Goal: Information Seeking & Learning: Learn about a topic

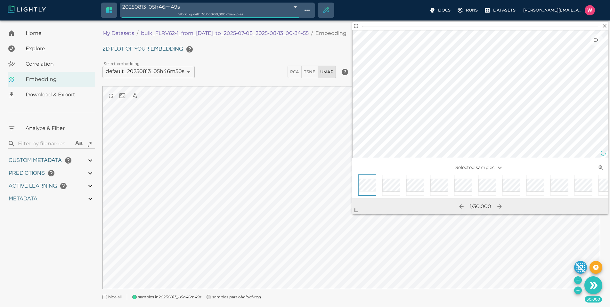
click at [594, 286] on icon "Use the 30,000 selected samples as the basis for your new tag" at bounding box center [595, 285] width 4 height 6
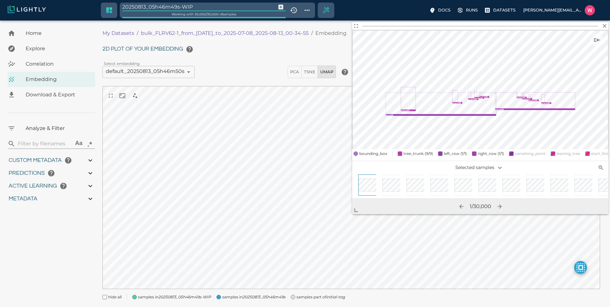
type input "9007199254740991"
type input "0.748739361763001"
type input "74.948739361763"
type input "1.09330761432648"
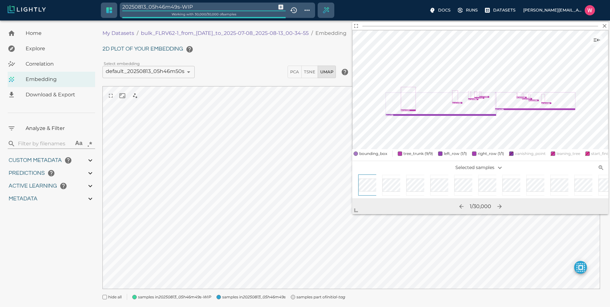
type input "23.5013076143265"
type input "9007199254740991"
type input "0.748739361763001"
type input "74.948739361763"
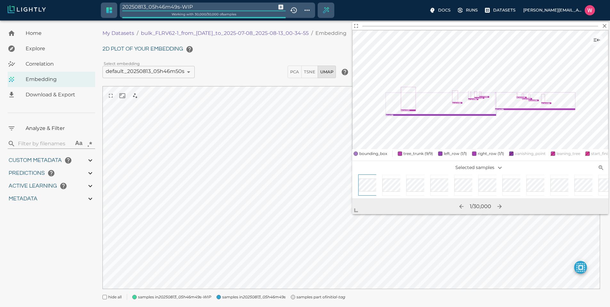
type input "1.09330761432648"
type input "23.5013076143265"
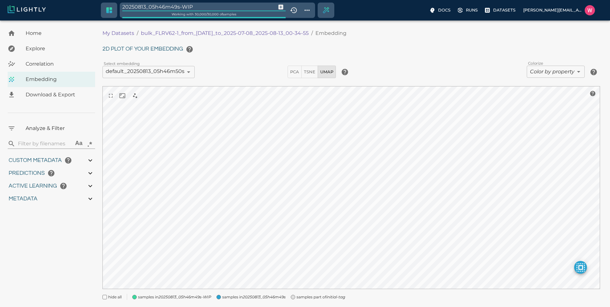
type input "0.748739361763001"
type input "74.948739361763"
type input "1.09330761432648"
type input "23.5013076143265"
type input "0.748739361763001"
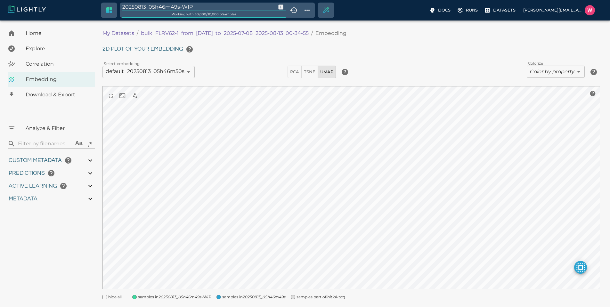
type input "74.948739361763"
type input "1.09330761432648"
type input "23.5013076143265"
type input "candidate"
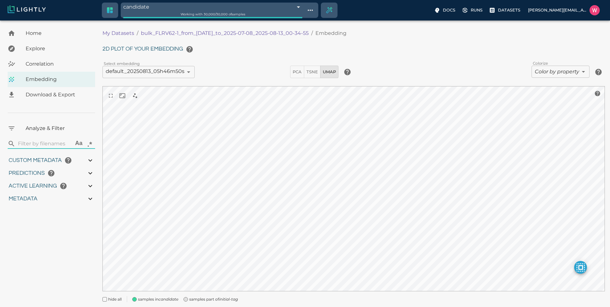
type input "9007199254740991"
type input "0.748739361763001"
type input "74.948739361763"
type input "1.09330761432648"
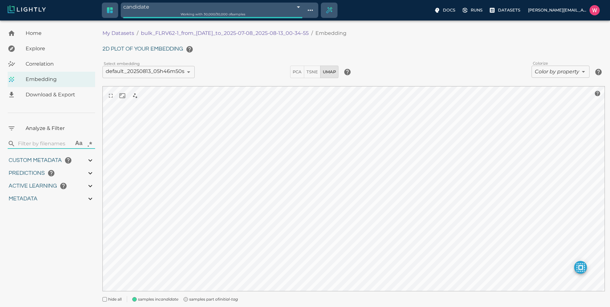
type input "23.5013076143265"
type input "9007199254740991"
type input "0.748739361763001"
type input "74.948739361763"
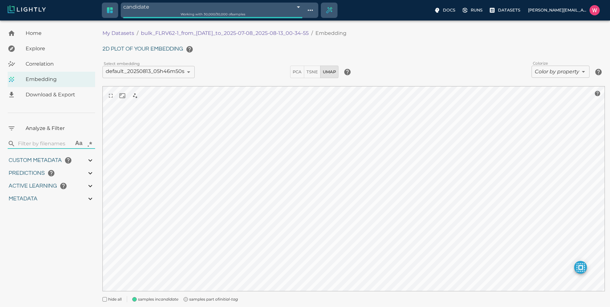
type input "1.09330761432648"
type input "23.5013076143265"
click at [543, 73] on body "candidate 689ce0cbbea96086b4c1d6f6 Working with 30,000 / 30,000 of samples Docs…" at bounding box center [305, 172] width 610 height 305
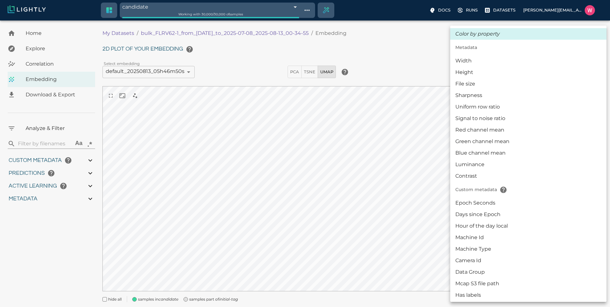
type input "0.748739361763001"
type input "74.948739361763"
type input "1.09330761432648"
type input "23.5013076143265"
type input "0.748739361763001"
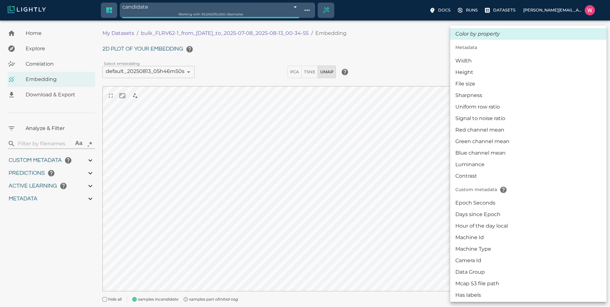
type input "74.948739361763"
type input "1.09330761432648"
type input "23.5013076143265"
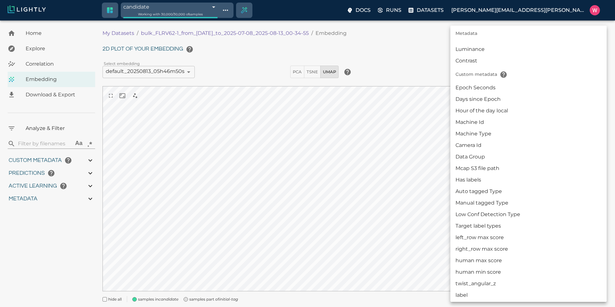
scroll to position [154, 0]
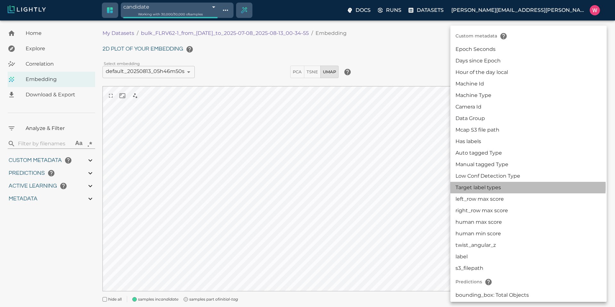
click at [495, 187] on li "Target label types" at bounding box center [528, 188] width 156 height 12
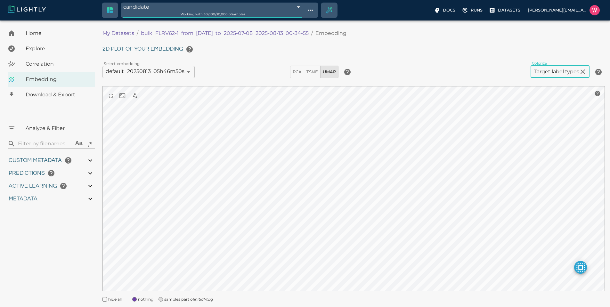
click at [547, 70] on body "candidate 689ce0cbbea96086b4c1d6f6 Working with 30,000 / 30,000 of samples Docs…" at bounding box center [305, 172] width 610 height 305
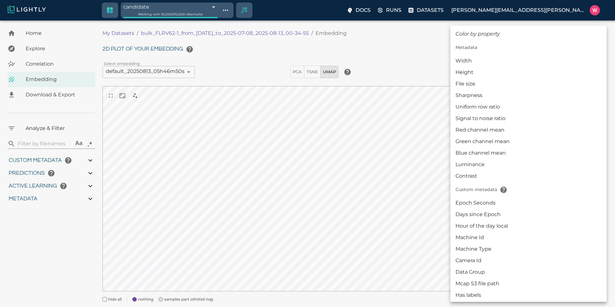
scroll to position [178, 0]
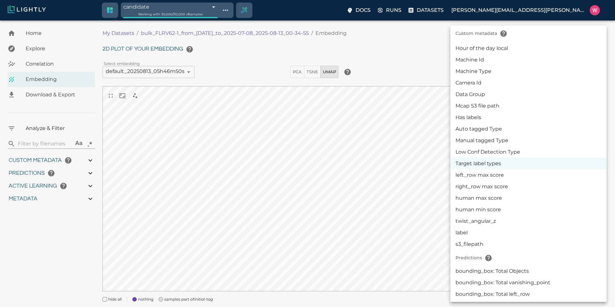
click at [497, 152] on li "Low Conf Detection Type" at bounding box center [528, 152] width 156 height 12
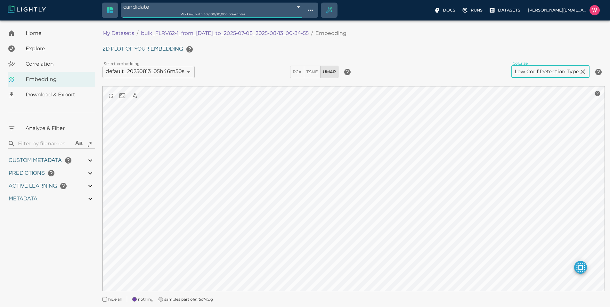
click at [542, 71] on body "candidate 689ce0cbbea96086b4c1d6f6 Working with 30,000 / 30,000 of samples Docs…" at bounding box center [305, 172] width 610 height 305
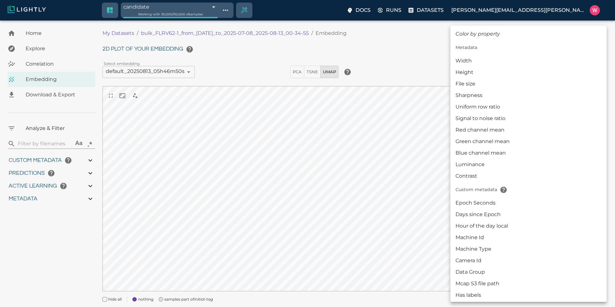
scroll to position [166, 0]
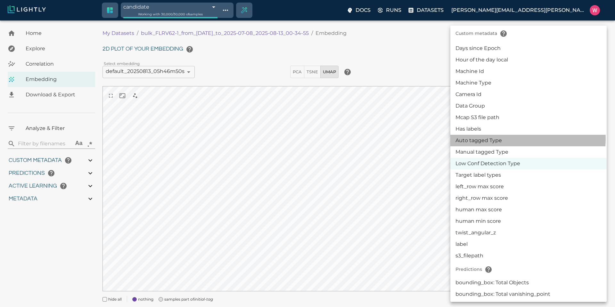
click at [512, 139] on li "Auto tagged Type" at bounding box center [528, 141] width 156 height 12
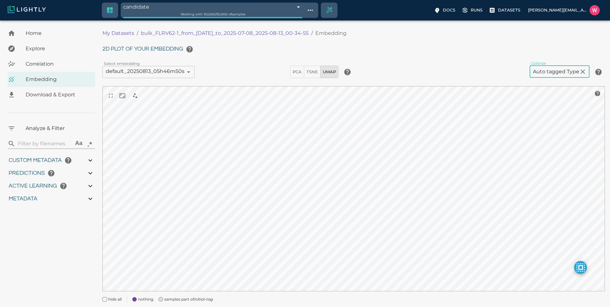
click at [543, 68] on body "candidate 689ce0cbbea96086b4c1d6f6 Working with 30,000 / 30,000 of samples Docs…" at bounding box center [305, 172] width 610 height 305
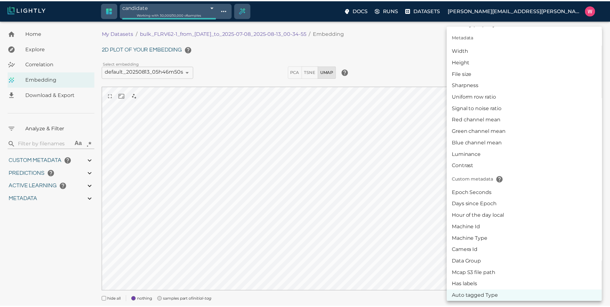
scroll to position [87, 0]
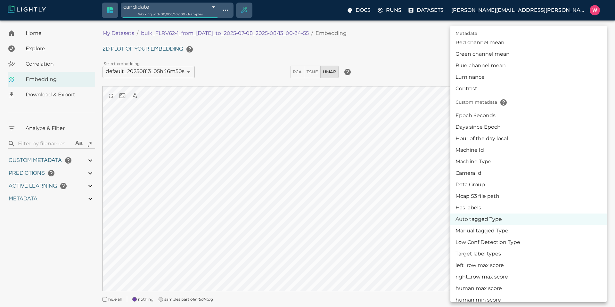
click at [490, 229] on li "Manual tagged Type" at bounding box center [528, 231] width 156 height 12
type input "userDefined|CATEGORICAL_STRING|Manual tagged Type"
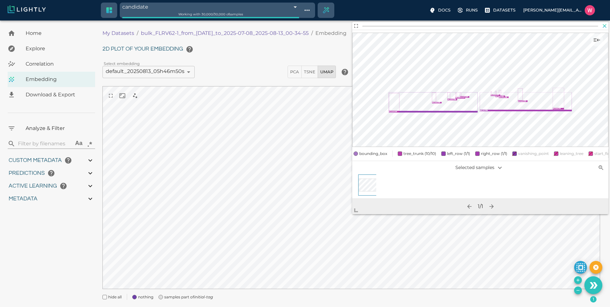
click at [606, 29] on icon "button" at bounding box center [604, 26] width 6 height 6
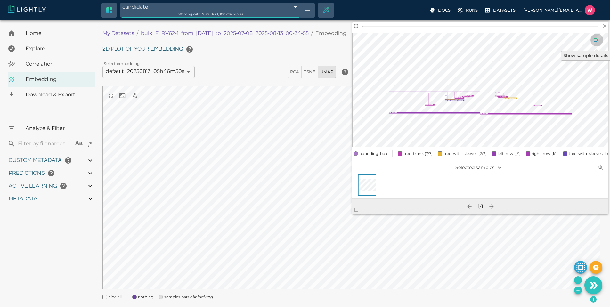
click at [599, 37] on icon "Show sample details" at bounding box center [597, 40] width 8 height 8
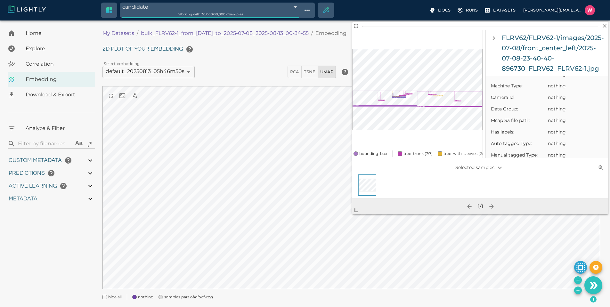
scroll to position [269, 0]
drag, startPoint x: 506, startPoint y: 95, endPoint x: 541, endPoint y: 95, distance: 34.9
click at [541, 81] on span "Epoch Seconds:" at bounding box center [519, 78] width 56 height 6
click at [554, 81] on span "-1" at bounding box center [575, 78] width 55 height 6
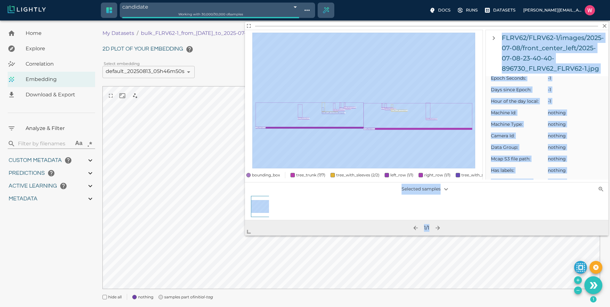
scroll to position [16, 0]
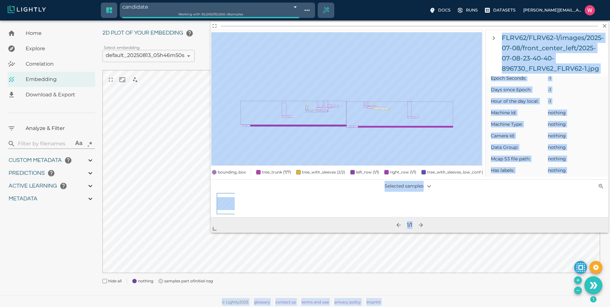
drag, startPoint x: 353, startPoint y: 210, endPoint x: 86, endPoint y: 267, distance: 273.5
click at [20, 299] on body "candidate 689ce0cbbea96086b4c1d6f6 Working with 30,000 / 30,000 of samples Docs…" at bounding box center [305, 155] width 610 height 302
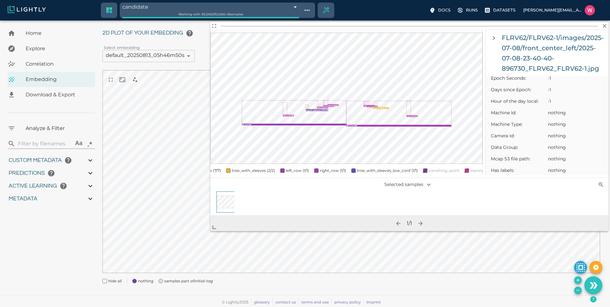
scroll to position [0, 72]
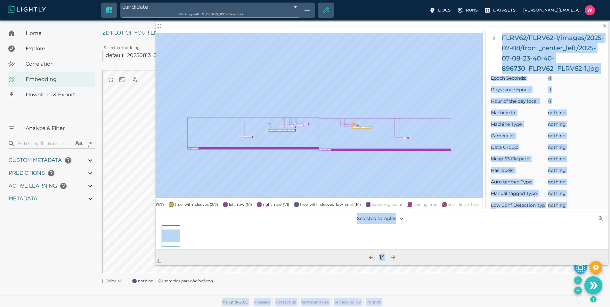
drag, startPoint x: 216, startPoint y: 230, endPoint x: 159, endPoint y: 247, distance: 59.0
click at [118, 293] on body "candidate 689ce0cbbea96086b4c1d6f6 Working with 30,000 / 30,000 of samples Docs…" at bounding box center [305, 155] width 610 height 302
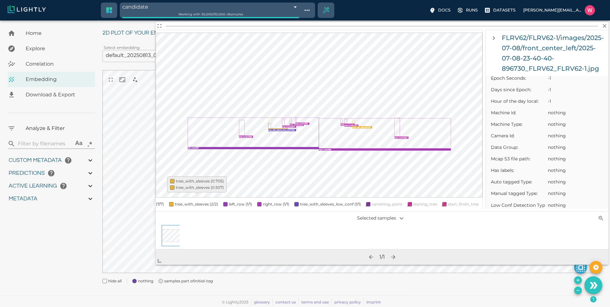
click at [178, 202] on span "tree_with_sleeves (2/2)" at bounding box center [196, 204] width 43 height 5
click at [178, 202] on span "tree_with_sleeves (0/2)" at bounding box center [197, 204] width 44 height 5
click at [601, 26] on button "button" at bounding box center [604, 25] width 7 height 7
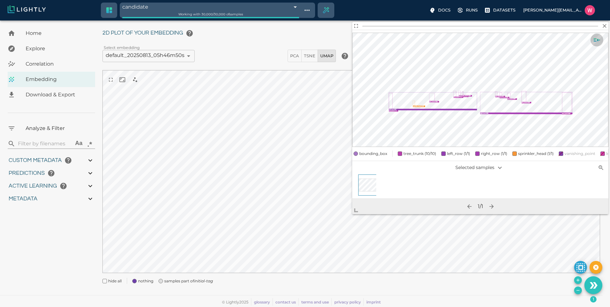
click at [597, 39] on icon "Show sample details" at bounding box center [597, 40] width 8 height 8
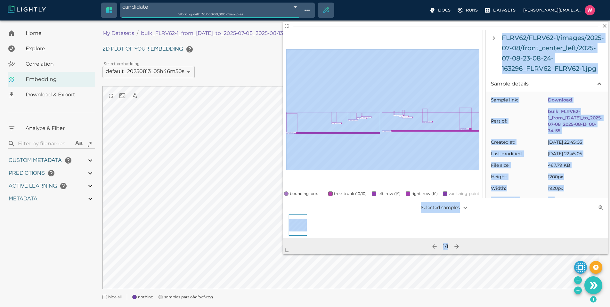
scroll to position [16, 0]
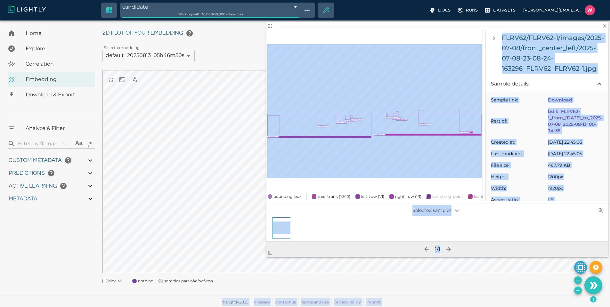
drag, startPoint x: 359, startPoint y: 209, endPoint x: 173, endPoint y: 307, distance: 209.3
click at [173, 307] on body "candidate 689ce0cbbea96086b4c1d6f6 Working with 30,000 / 30,000 of samples Docs…" at bounding box center [305, 155] width 610 height 302
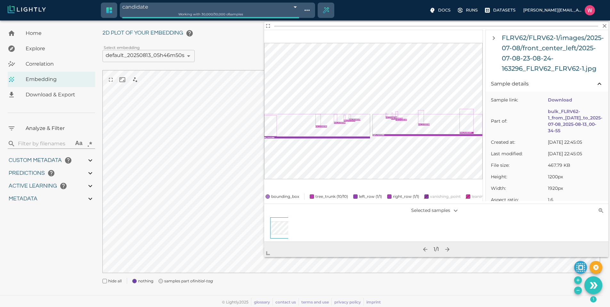
click at [25, 10] on img at bounding box center [27, 9] width 38 height 8
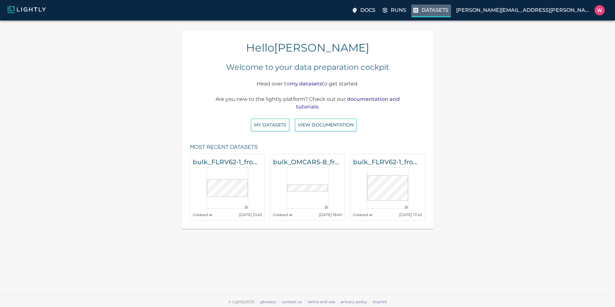
click at [448, 10] on p "Datasets" at bounding box center [434, 10] width 27 height 8
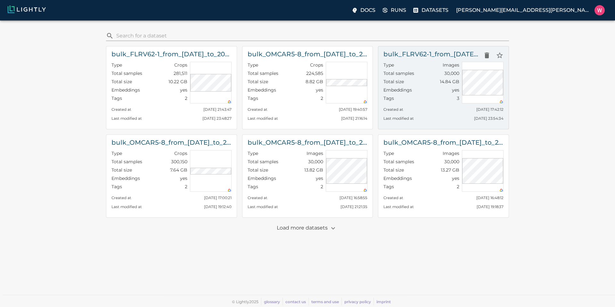
click at [397, 84] on p "Total size" at bounding box center [393, 81] width 20 height 6
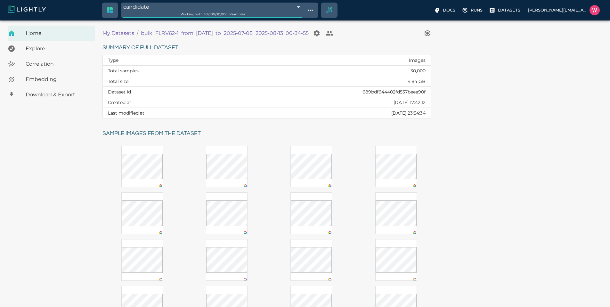
click at [57, 74] on div "Embedding" at bounding box center [51, 79] width 87 height 15
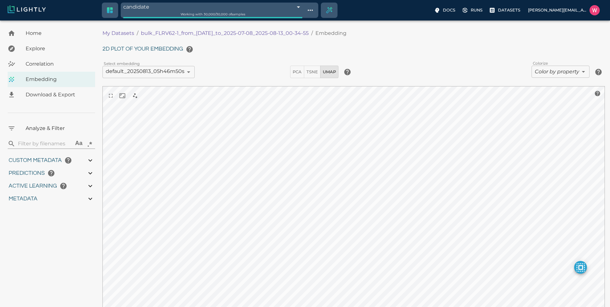
type input "0.748739361763001"
type input "74.948739361763"
type input "1.09330761432648"
type input "23.5013076143265"
type input "0.748739361763001"
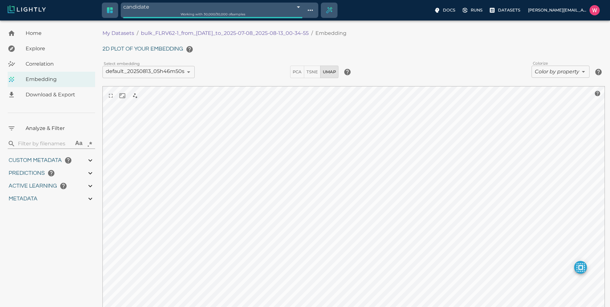
type input "74.948739361763"
type input "1.09330761432648"
type input "23.5013076143265"
type input "0.748739361763001"
type input "74.948739361763"
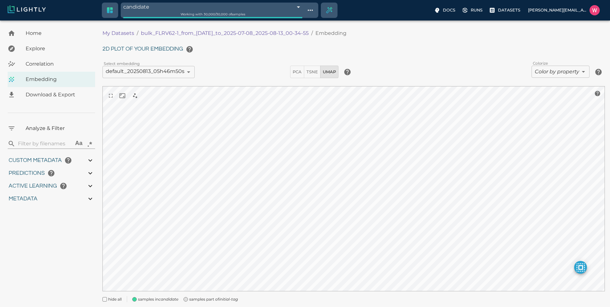
type input "1.09330761432648"
type input "23.5013076143265"
type input "9007199254740991"
type input "0.748739361763001"
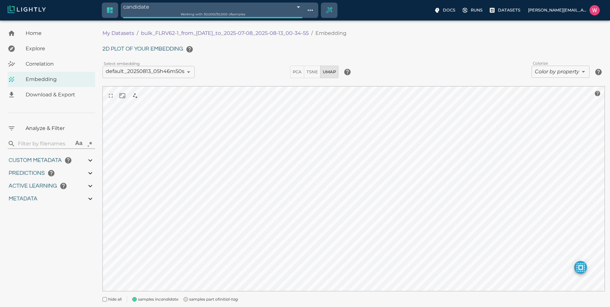
type input "74.948739361763"
type input "1.09330761432648"
type input "23.5013076143265"
type input "0.748739361763001"
type input "74.948739361763"
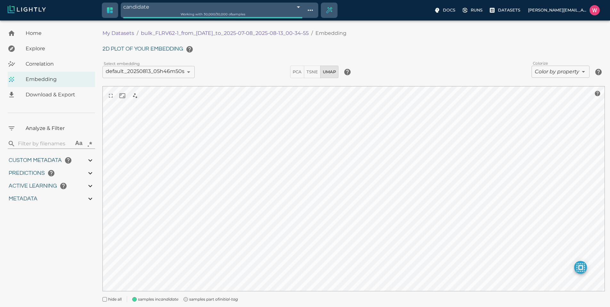
type input "1.09330761432648"
type input "23.5013076143265"
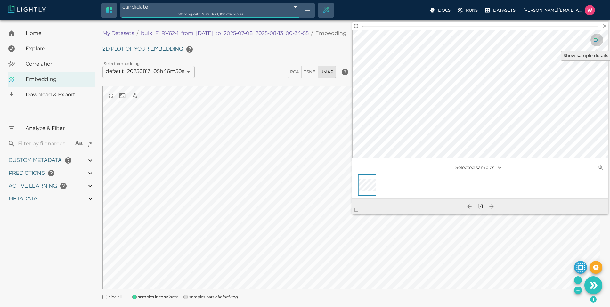
click at [593, 37] on icon "Show sample details" at bounding box center [597, 40] width 8 height 8
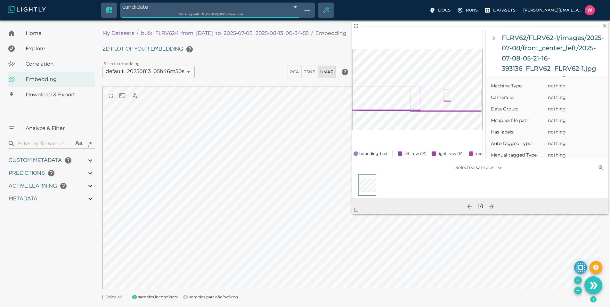
scroll to position [269, 0]
click at [41, 3] on div "candidate 689ce0cbbea96086b4c1d6f6 Working with 30,000 / 30,000 of samples Docs…" at bounding box center [302, 10] width 605 height 20
click at [36, 10] on img at bounding box center [27, 9] width 38 height 8
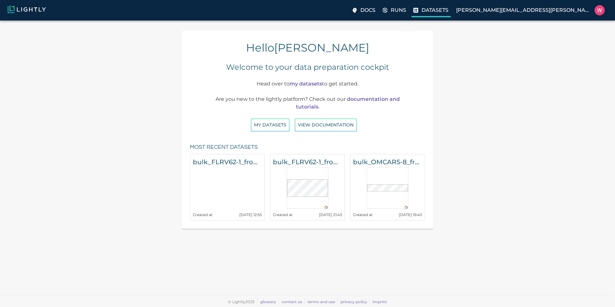
click at [448, 9] on p "Datasets" at bounding box center [434, 10] width 27 height 8
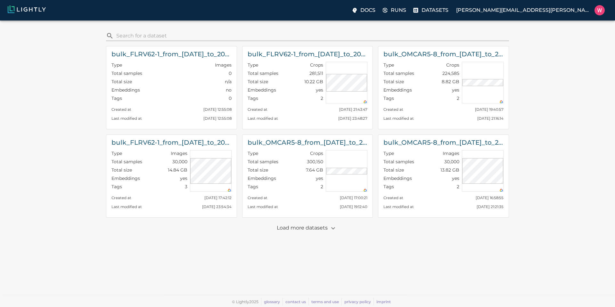
click at [293, 17] on div "Docs Runs Datasets william.maio@bonsairobotics.ai" at bounding box center [307, 10] width 615 height 20
click at [284, 20] on div "​ bulk_FLRV62-1_from_2025-07-07_to_2025-07-08_2025-08-13_19-47-40 Type Images T…" at bounding box center [307, 163] width 615 height 286
click at [277, 28] on div "​ bulk_FLRV62-1_from_2025-07-07_to_2025-07-08_2025-08-13_19-47-40 Type Images T…" at bounding box center [307, 159] width 604 height 266
click at [130, 31] on input "search" at bounding box center [311, 36] width 390 height 10
paste input "OMCAR5-8"
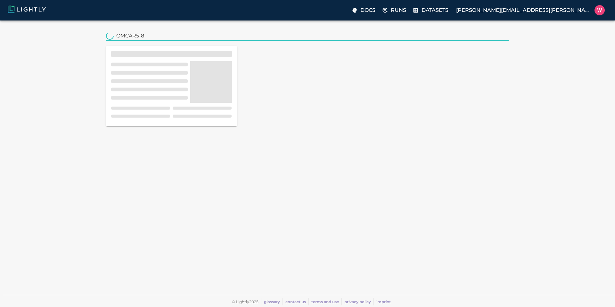
type input "OMCAR5-8"
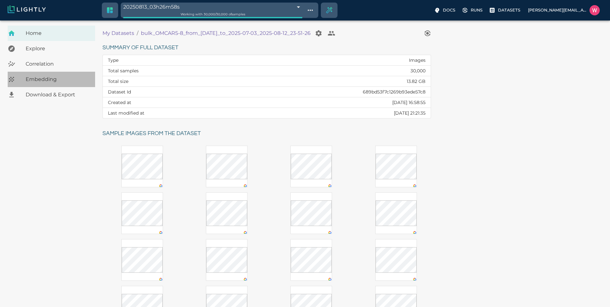
click at [36, 78] on span "Embedding" at bounding box center [58, 80] width 64 height 8
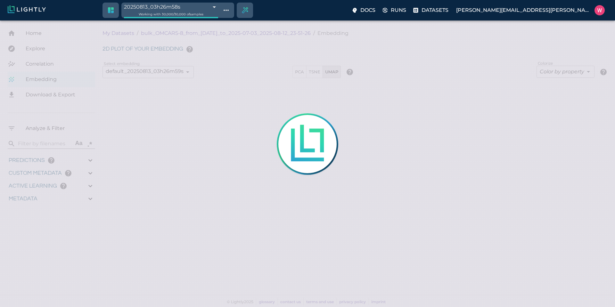
type input "1.25423431396484"
type input "121.354234313965"
type input "2.71601486206055"
type input "19.7710148620605"
type input "1.25423431396484"
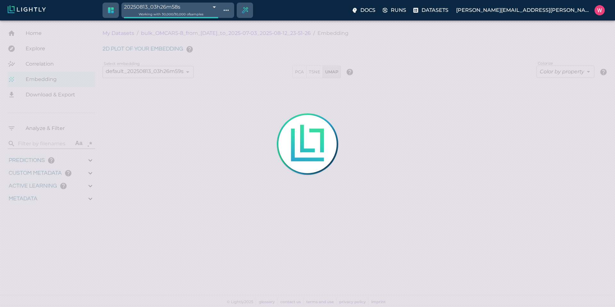
type input "121.354234313965"
type input "2.71601486206055"
type input "19.7710148620605"
type input "9007199254740991"
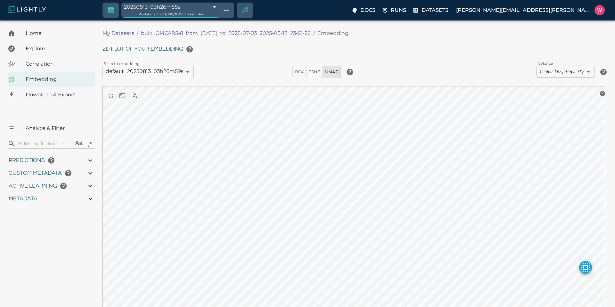
type input "1.25423431396484"
type input "121.354234313965"
type input "2.71601486206055"
type input "19.7710148620605"
type input "1.25423431396484"
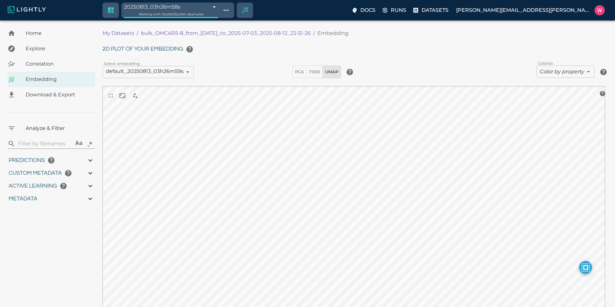
type input "121.354234313965"
type input "2.71601486206055"
type input "19.7710148620605"
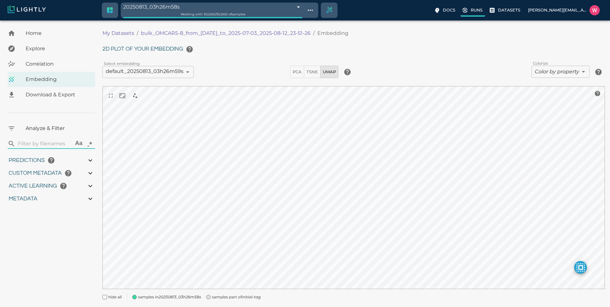
click at [460, 14] on label "Runs" at bounding box center [472, 11] width 25 height 12
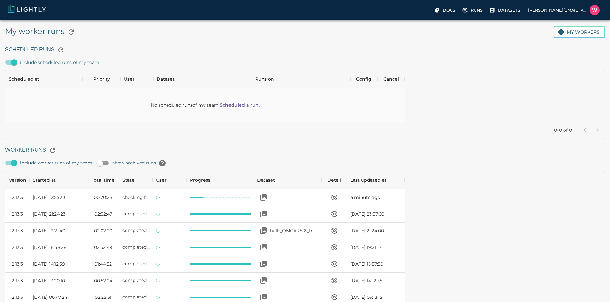
scroll to position [429, 394]
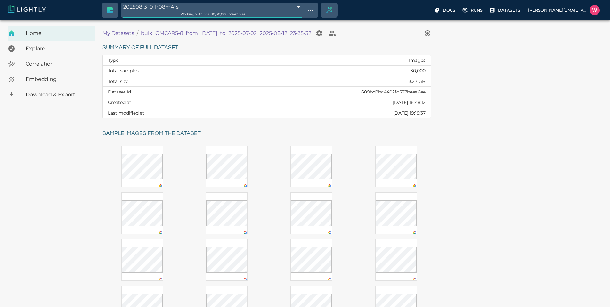
click at [52, 76] on span "Embedding" at bounding box center [58, 80] width 64 height 8
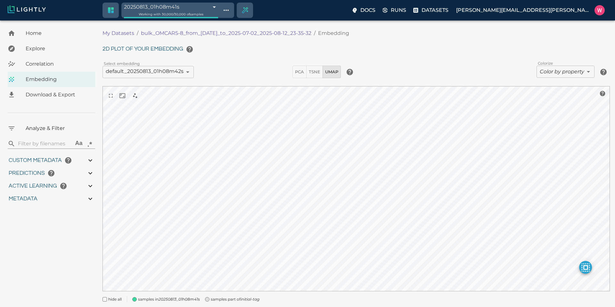
type input "1751428369.111"
type input "0.999"
type input "0.996"
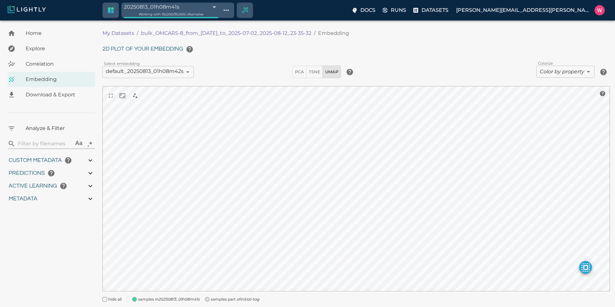
type input "0.35155600309372"
type input "95.1465560030937"
type input "0.254216879606247"
type input "25.5982168796062"
type input "1751428369.111"
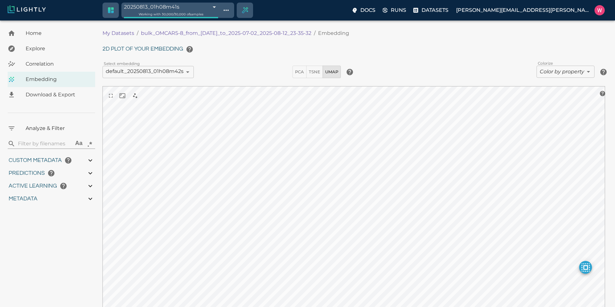
type input "0.999"
type input "0.996"
type input "0.35155600309372"
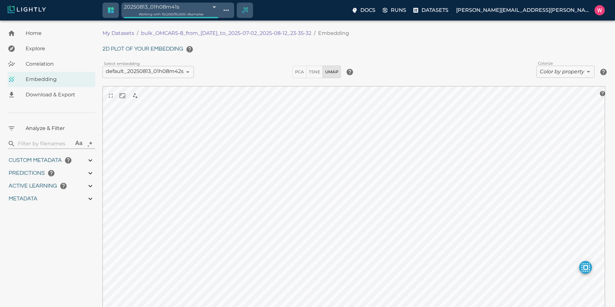
type input "95.1465560030937"
type input "0.254216879606247"
type input "25.5982168796062"
type input "9007199254740991"
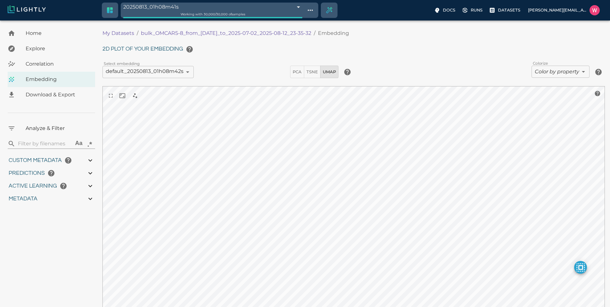
type input "1751428369.111"
type input "0.999"
type input "0.996"
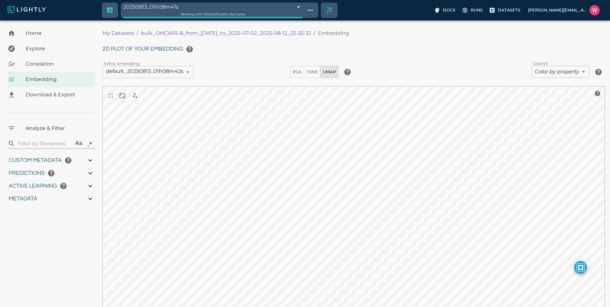
type input "0.35155600309372"
type input "95.1465560030937"
type input "0.254216879606247"
type input "25.5982168796062"
type input "9007199254740991"
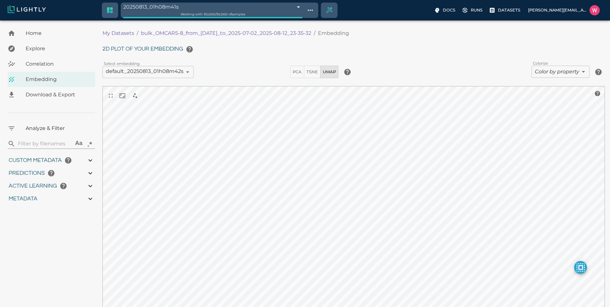
type input "9007199254740991"
type input "1751428369.111"
type input "0.999"
type input "0.996"
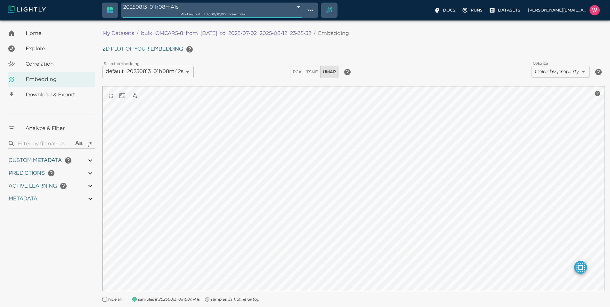
type input "0.996"
type input "0.35155600309372"
type input "95.1465560030937"
type input "0.254216879606247"
type input "25.5982168796062"
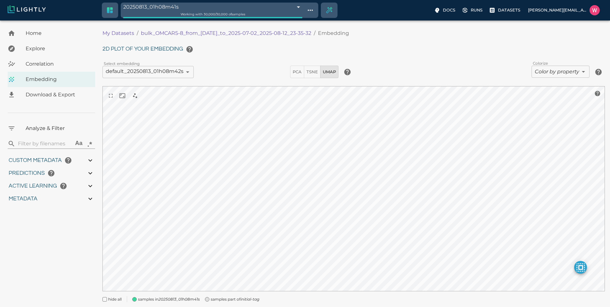
type input "1751428369.111"
type input "0.999"
type input "0.996"
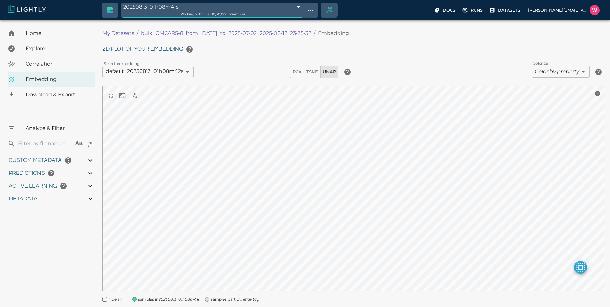
type input "0.35155600309372"
type input "95.1465560030937"
type input "0.254216879606247"
type input "25.5982168796062"
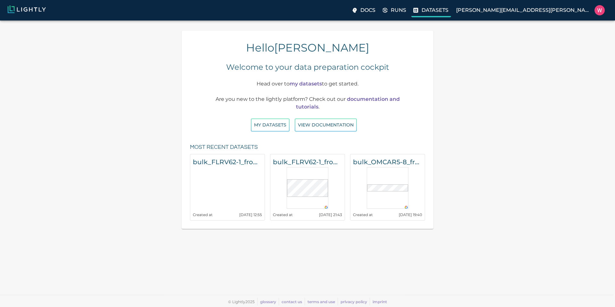
click at [448, 12] on p "Datasets" at bounding box center [434, 10] width 27 height 8
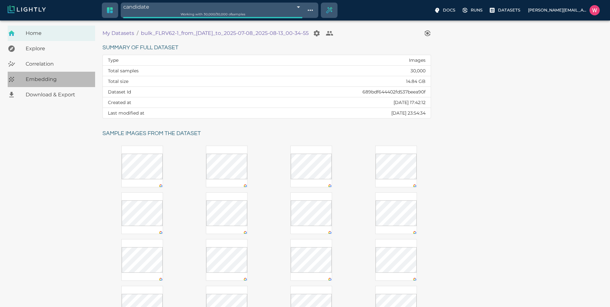
click at [60, 80] on span "Embedding" at bounding box center [58, 80] width 64 height 8
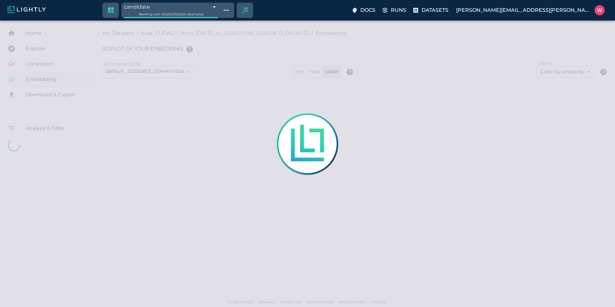
click at [264, 81] on div at bounding box center [307, 153] width 615 height 307
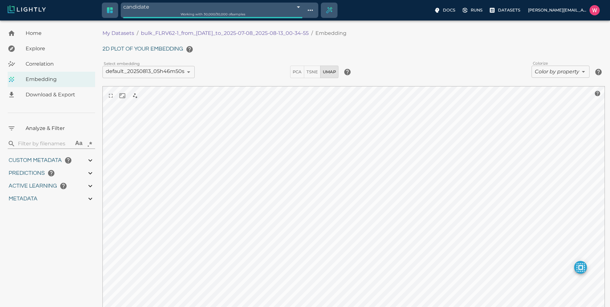
type input "0.748739361763001"
type input "74.948739361763"
type input "1.09330761432648"
type input "23.5013076143265"
type input "0.748739361763001"
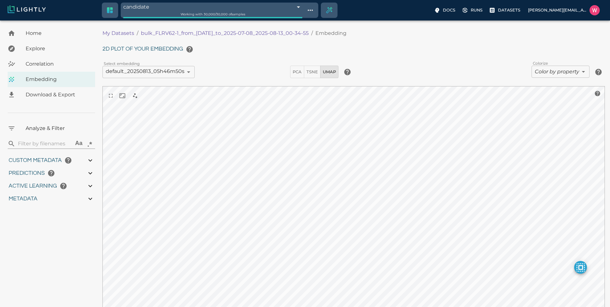
type input "74.948739361763"
type input "1.09330761432648"
type input "23.5013076143265"
type input "9007199254740991"
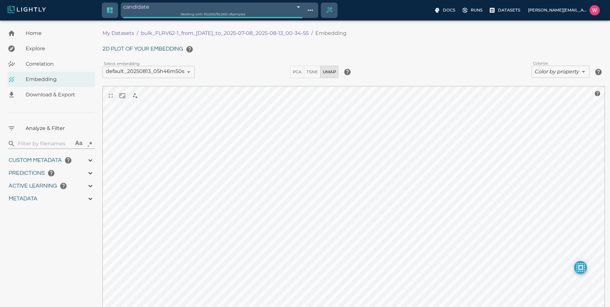
type input "0.748739361763001"
type input "74.948739361763"
type input "1.09330761432648"
type input "23.5013076143265"
type input "9007199254740991"
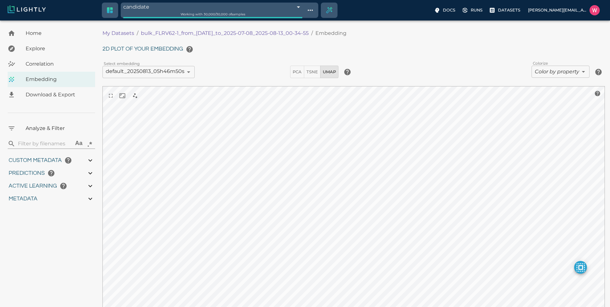
type input "9007199254740991"
type input "0.748739361763001"
type input "74.948739361763"
type input "1.09330761432648"
type input "23.5013076143265"
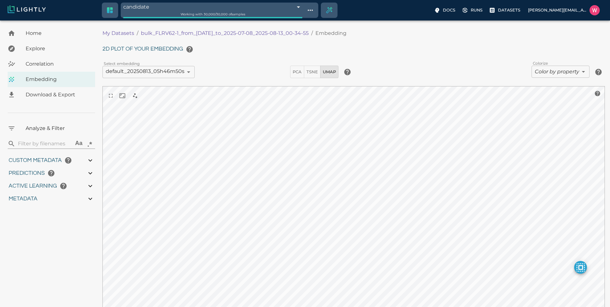
type input "0.748739361763001"
type input "74.948739361763"
type input "1.09330761432648"
type input "23.5013076143265"
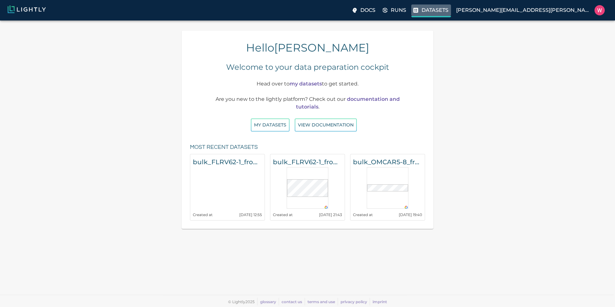
click at [448, 8] on p "Datasets" at bounding box center [434, 10] width 27 height 8
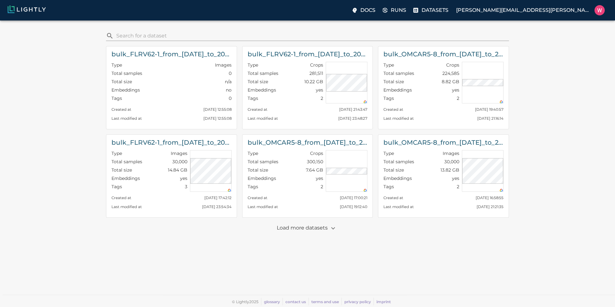
click at [318, 228] on p "Load more datasets" at bounding box center [308, 228] width 62 height 11
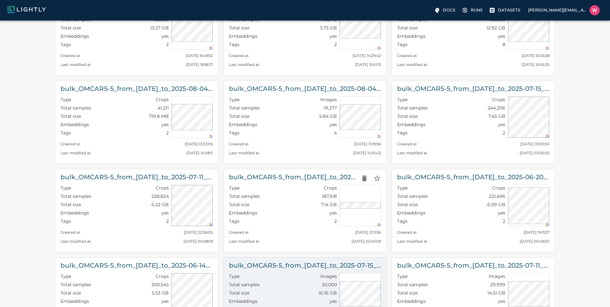
scroll to position [307, 0]
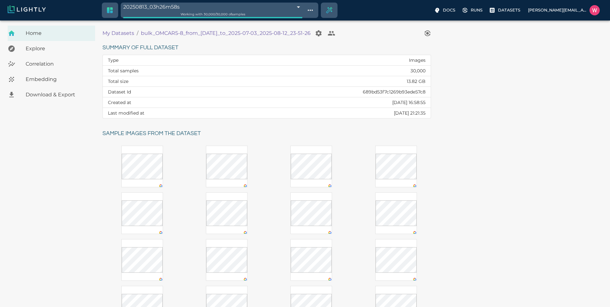
click at [56, 77] on span "Embedding" at bounding box center [58, 80] width 64 height 8
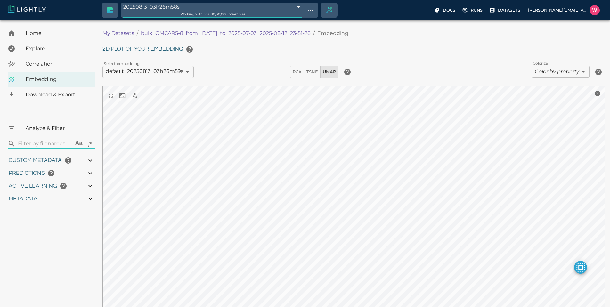
type input "1.25423431396484"
type input "121.354234313965"
type input "2.71601486206055"
type input "19.7710148620605"
type input "1.25423431396484"
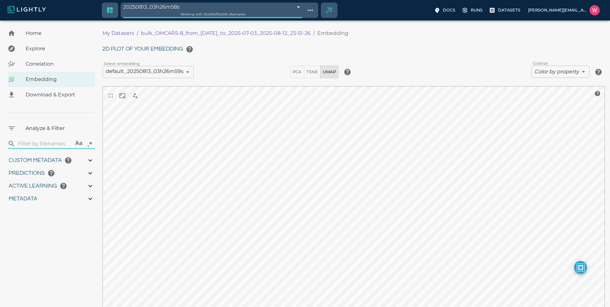
type input "121.354234313965"
type input "2.71601486206055"
type input "19.7710148620605"
type input "9007199254740991"
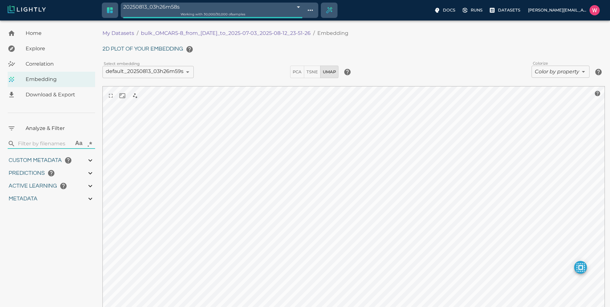
type input "1.25423431396484"
type input "121.354234313965"
type input "2.71601486206055"
type input "19.7710148620605"
type input "9007199254740991"
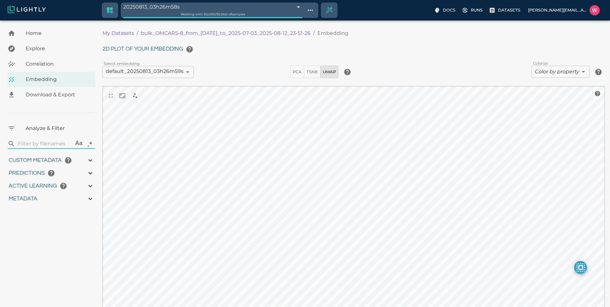
type input "9007199254740991"
type input "1.25423431396484"
type input "121.354234313965"
type input "2.71601486206055"
type input "19.7710148620605"
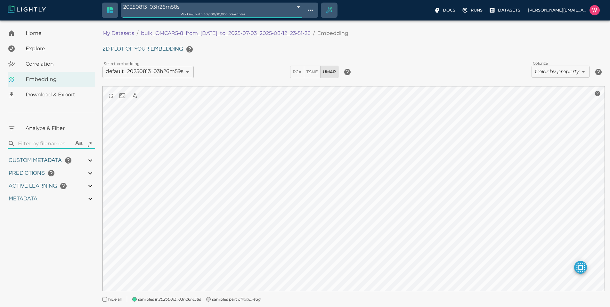
type input "1.25423431396484"
type input "121.354234313965"
type input "2.71601486206055"
type input "19.7710148620605"
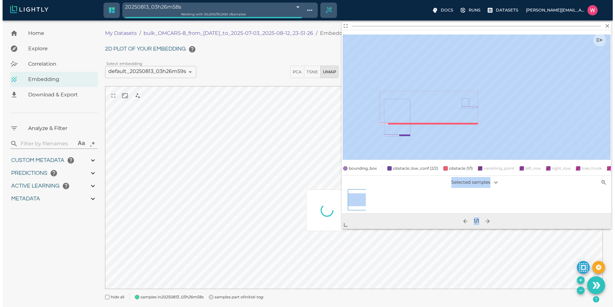
scroll to position [16, 0]
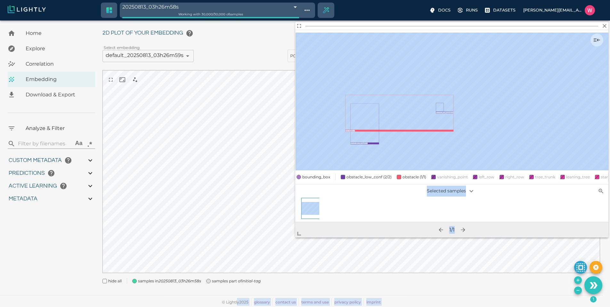
drag, startPoint x: 358, startPoint y: 211, endPoint x: 245, endPoint y: 286, distance: 135.5
click at [239, 295] on body "20250813_03h26m58s 689c0602457ab6ace9116619 Working with 30,000 / 30,000 of sam…" at bounding box center [305, 155] width 610 height 302
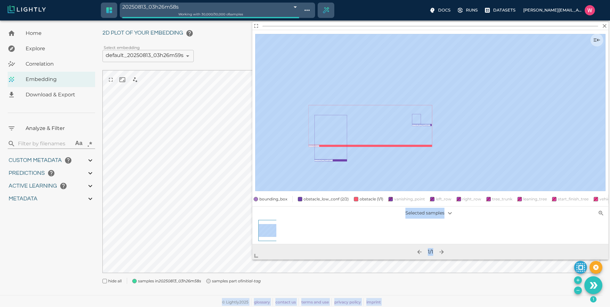
drag, startPoint x: 310, startPoint y: 226, endPoint x: 219, endPoint y: 285, distance: 108.8
click at [219, 285] on body "20250813_03h26m58s 689c0602457ab6ace9116619 Working with 30,000 / 30,000 of sam…" at bounding box center [305, 155] width 610 height 302
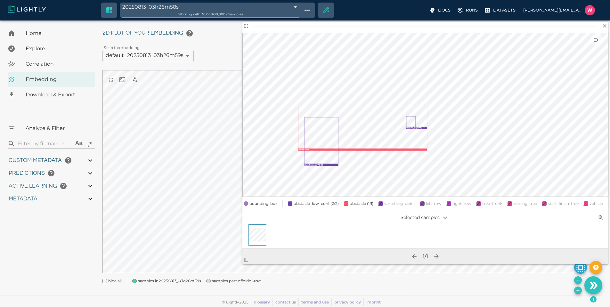
click at [603, 29] on h2 at bounding box center [425, 26] width 366 height 8
click at [607, 25] on icon "button" at bounding box center [604, 26] width 6 height 6
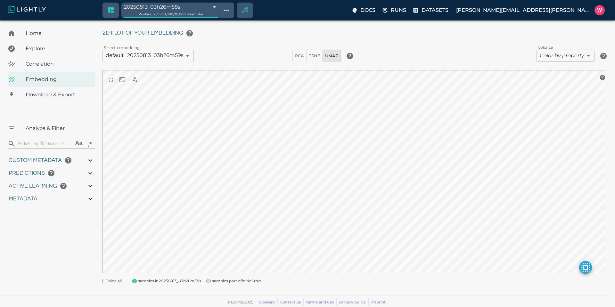
click at [548, 55] on body "20250813_03h26m58s 689c0602457ab6ace9116619 Working with 30,000 / 30,000 of sam…" at bounding box center [307, 155] width 615 height 302
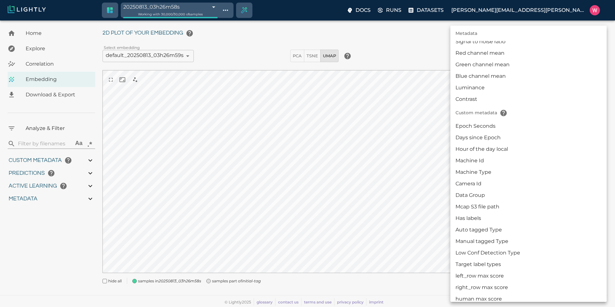
scroll to position [115, 0]
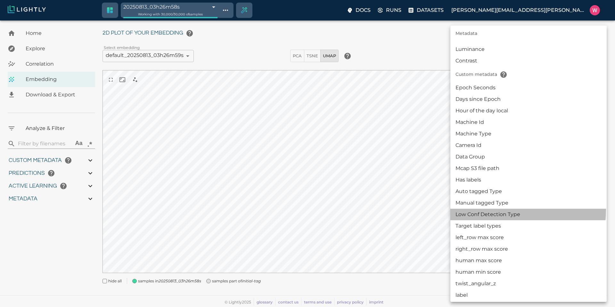
click at [497, 211] on li "Low Conf Detection Type" at bounding box center [528, 215] width 156 height 12
type input "userDefined|CATEGORICAL_STRING|Low Conf Detection Type"
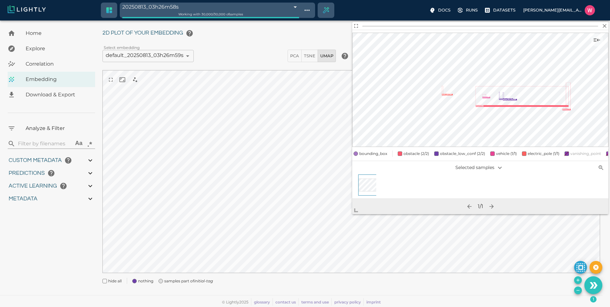
click at [380, 205] on div "1 / 1" at bounding box center [480, 206] width 256 height 15
click at [605, 27] on icon "button" at bounding box center [604, 26] width 6 height 6
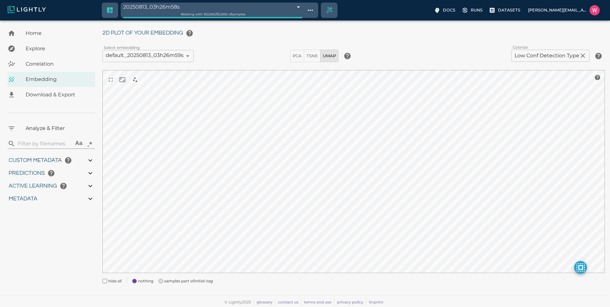
click at [546, 58] on body "20250813_03h26m58s 689c0602457ab6ace9116619 Working with 30,000 / 30,000 of sam…" at bounding box center [305, 155] width 610 height 302
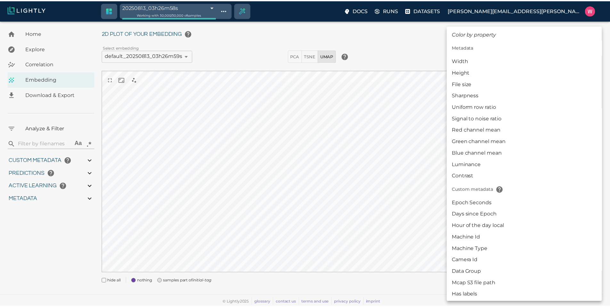
scroll to position [166, 0]
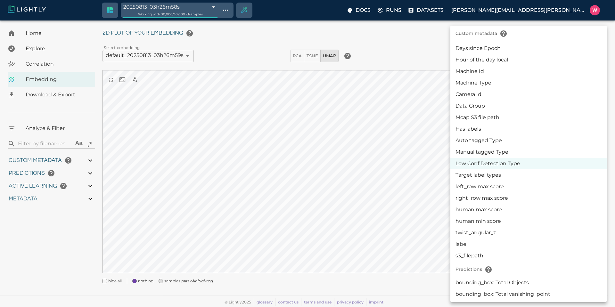
click at [339, 136] on div at bounding box center [307, 153] width 615 height 307
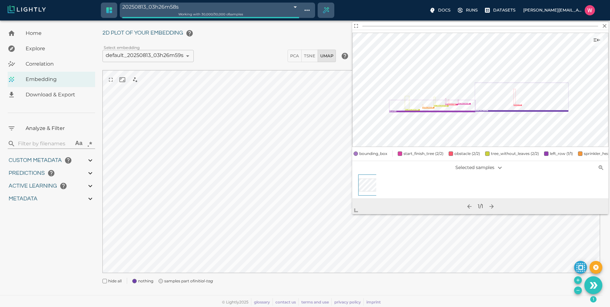
drag, startPoint x: 483, startPoint y: 107, endPoint x: 237, endPoint y: 280, distance: 300.1
click at [591, 41] on button "Show sample details" at bounding box center [596, 40] width 13 height 13
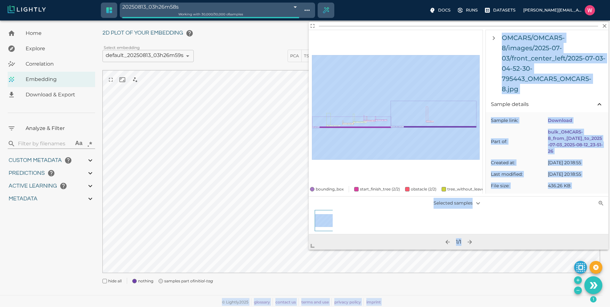
drag, startPoint x: 354, startPoint y: 210, endPoint x: 178, endPoint y: 307, distance: 201.2
click at [188, 307] on body "20250813_03h26m58s 689c0602457ab6ace9116619 Working with 30,000 / 30,000 of sam…" at bounding box center [305, 155] width 610 height 302
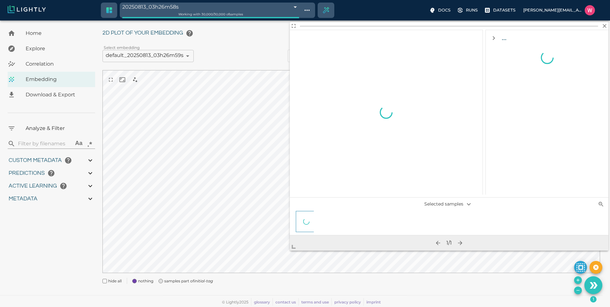
scroll to position [0, 0]
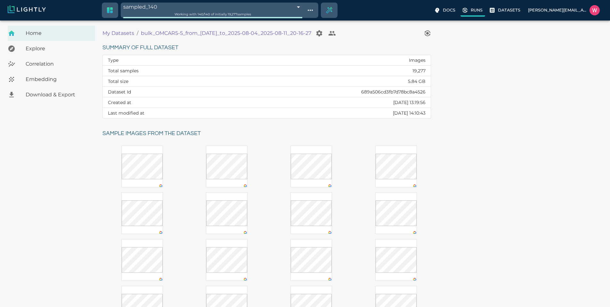
click at [470, 12] on p "Runs" at bounding box center [476, 10] width 12 height 6
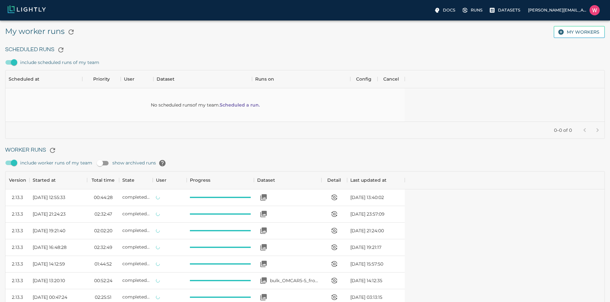
scroll to position [429, 394]
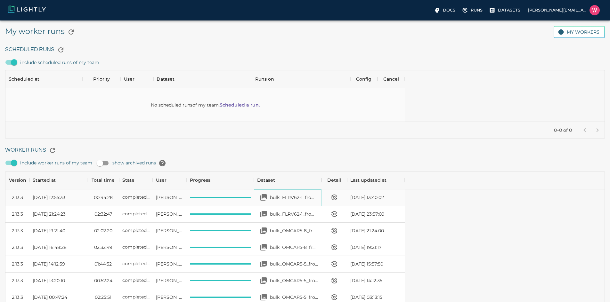
click at [318, 195] on p "bulk_FLRV62-1_from_[DATE]_to_2025-07-08_2025-08-13_19-47-40" at bounding box center [294, 197] width 48 height 6
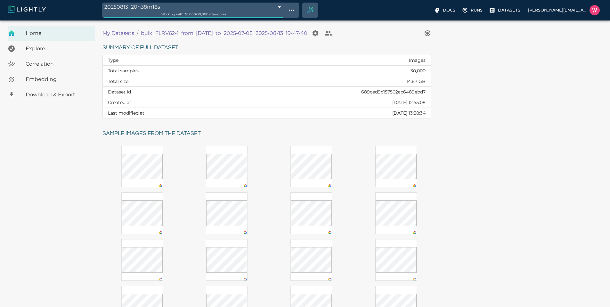
click at [47, 81] on span "Embedding" at bounding box center [58, 80] width 64 height 8
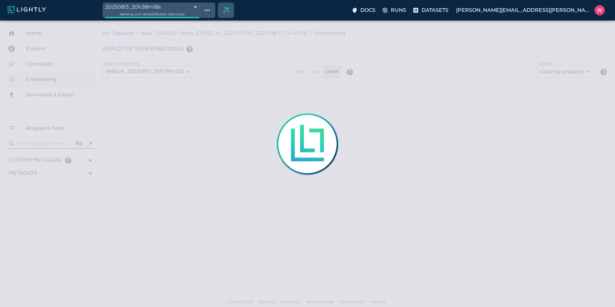
type input "0.752768635749817"
type input "74.9487686357498"
type input "1.09330761432648"
type input "23.3053076143265"
type input "0.752768635749817"
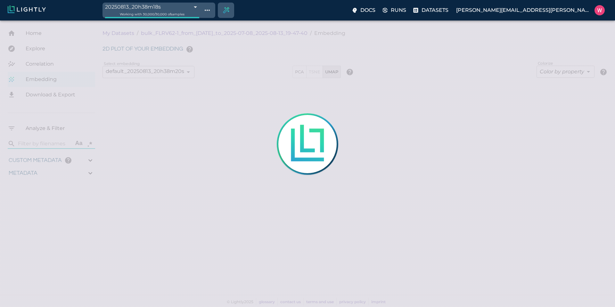
type input "74.9487686357498"
type input "1.09330761432648"
type input "23.3053076143265"
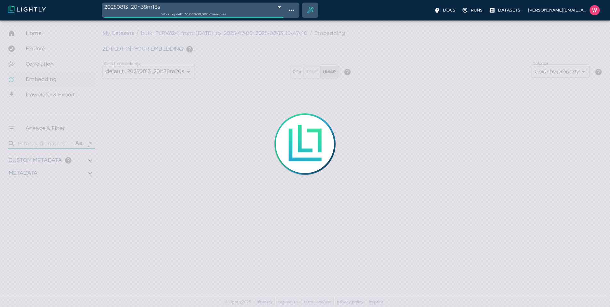
type input "0.752768635749817"
type input "74.9487686357498"
type input "1.09330761432648"
type input "23.3053076143265"
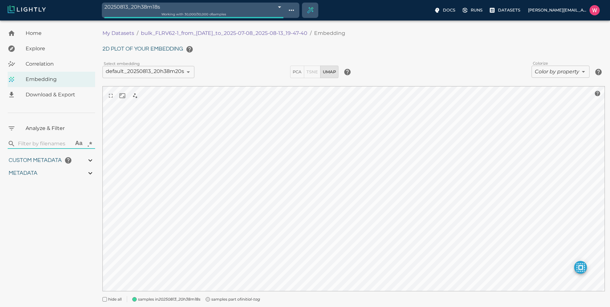
click at [544, 68] on body "20250813_20h38m18s 689cf7babea96086b4d55c0f Working with 30,000 / 30,000 of sam…" at bounding box center [305, 172] width 610 height 305
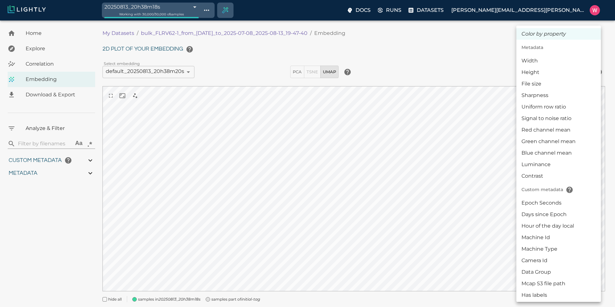
scroll to position [151, 0]
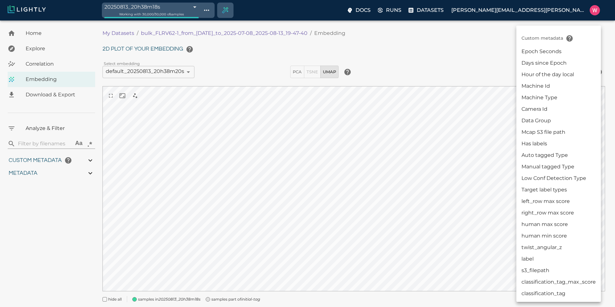
click at [543, 152] on li "Auto tagged Type" at bounding box center [558, 155] width 84 height 12
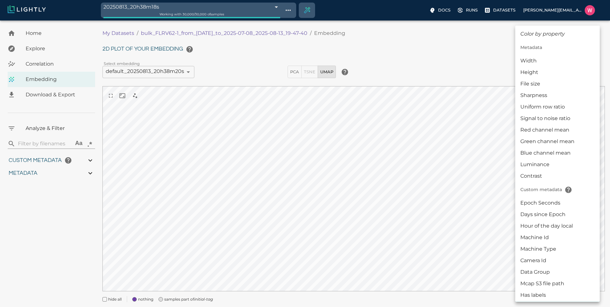
click at [541, 71] on body "20250813_20h38m18s 689cf7babea96086b4d55c0f Working with 30,000 / 30,000 of sam…" at bounding box center [305, 172] width 610 height 305
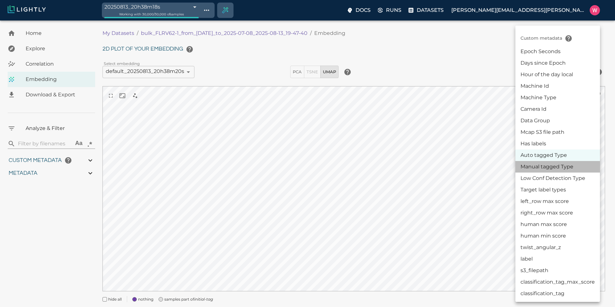
click at [551, 167] on li "Manual tagged Type" at bounding box center [557, 167] width 84 height 12
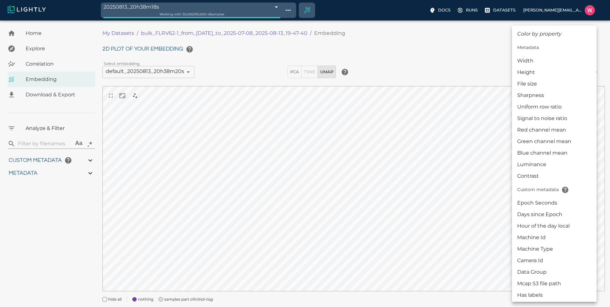
click at [549, 76] on body "20250813_20h38m18s 689cf7babea96086b4d55c0f Working with 30,000 / 30,000 of sam…" at bounding box center [305, 172] width 610 height 305
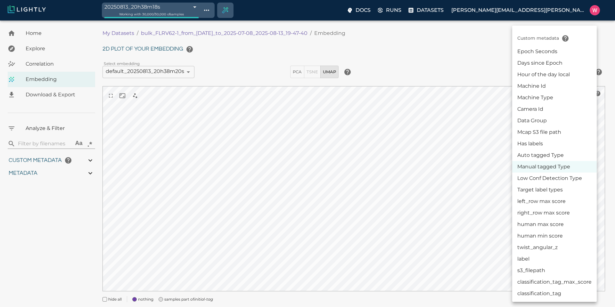
click at [545, 180] on li "Low Conf Detection Type" at bounding box center [554, 179] width 84 height 12
type input "userDefined|CATEGORICAL_STRING|Low Conf Detection Type"
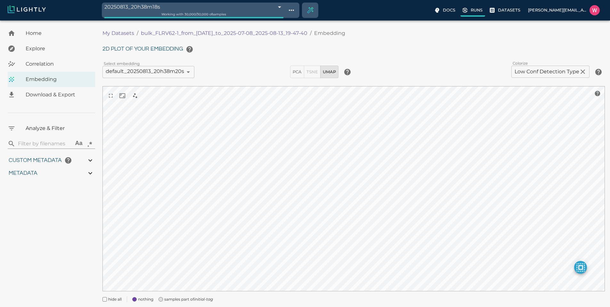
click at [460, 15] on label "Runs" at bounding box center [472, 11] width 25 height 12
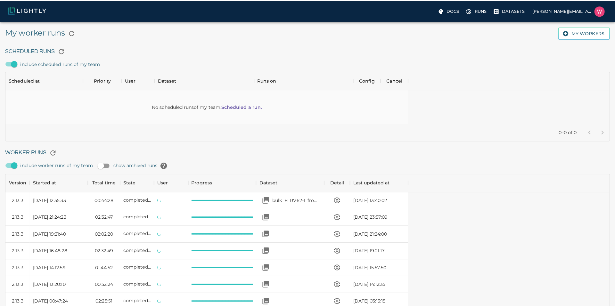
scroll to position [429, 394]
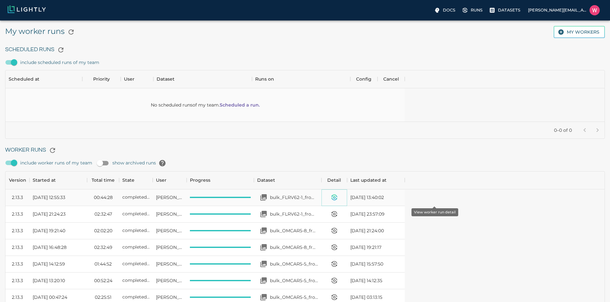
click at [338, 197] on icon "View worker run detail" at bounding box center [334, 198] width 8 height 8
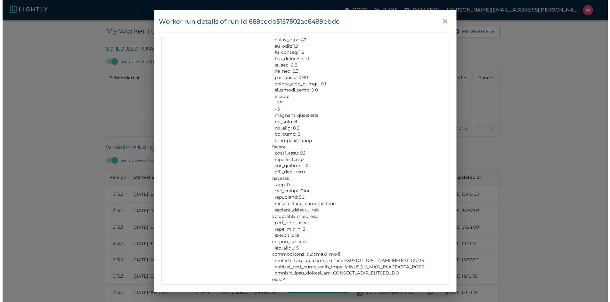
scroll to position [1752, 0]
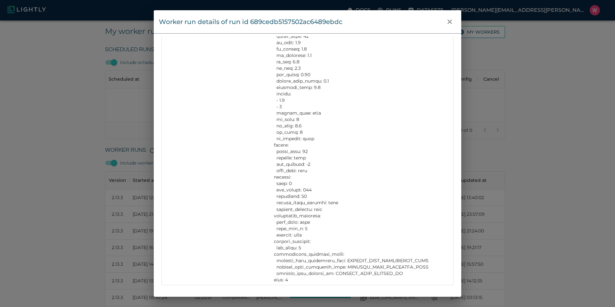
click at [454, 132] on div "Info Version 2.13.3 State completed Started at Wed, 13.08.2025 12:55:33 Total t…" at bounding box center [307, 163] width 307 height 255
click at [465, 132] on div "Worker run details of run id 689cedb5157502ac6489ebdc Info Version 2.13.3 State…" at bounding box center [307, 153] width 615 height 307
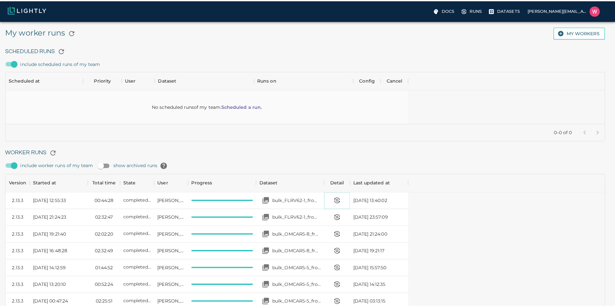
scroll to position [5, 5]
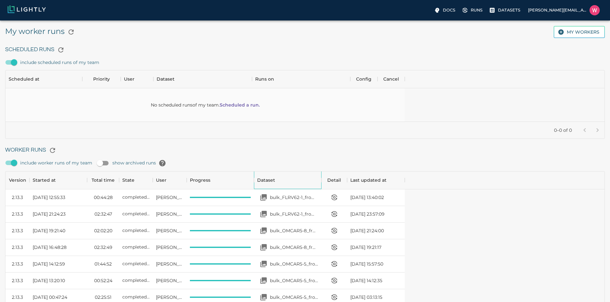
drag, startPoint x: 367, startPoint y: 174, endPoint x: 350, endPoint y: 147, distance: 32.7
click at [338, 198] on icon "View worker run detail" at bounding box center [334, 198] width 8 height 8
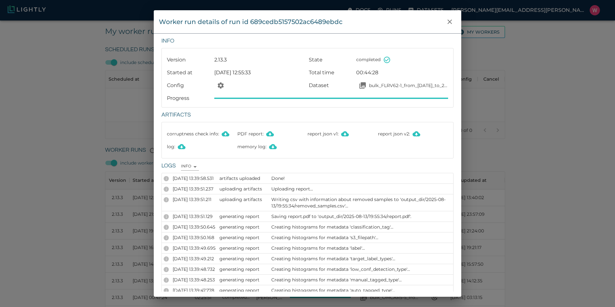
click at [509, 128] on div "Worker run details of run id 689cedb5157502ac6489ebdc Info Version 2.13.3 State…" at bounding box center [307, 153] width 615 height 307
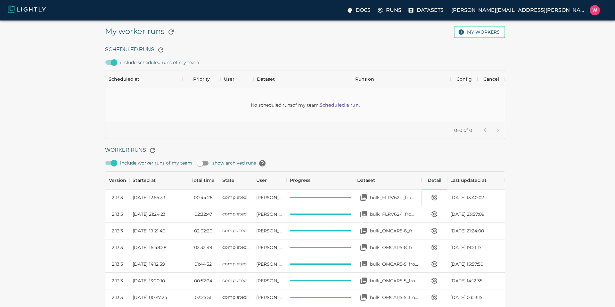
scroll to position [5, 5]
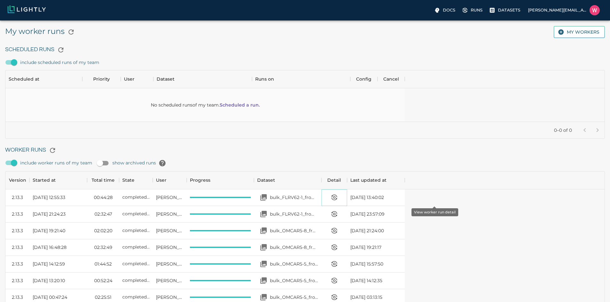
click at [341, 201] on button "View worker run detail" at bounding box center [334, 197] width 13 height 13
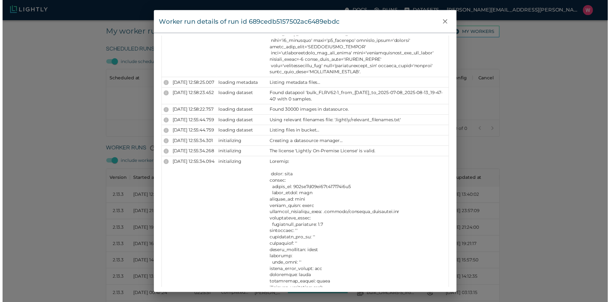
scroll to position [1060, 0]
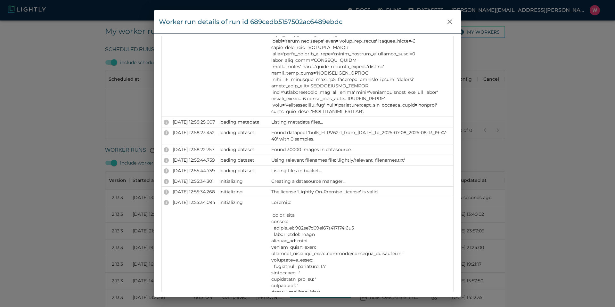
click at [69, 138] on div "Worker run details of run id 689cedb5157502ac6489ebdc Info Version 2.13.3 State…" at bounding box center [307, 153] width 615 height 307
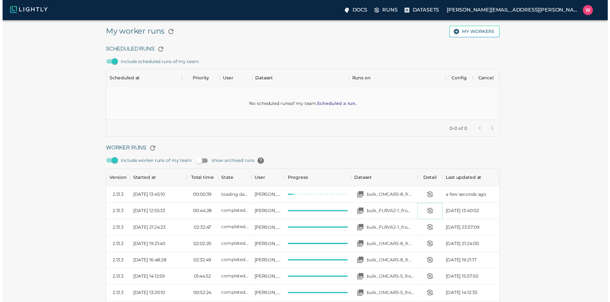
scroll to position [5, 5]
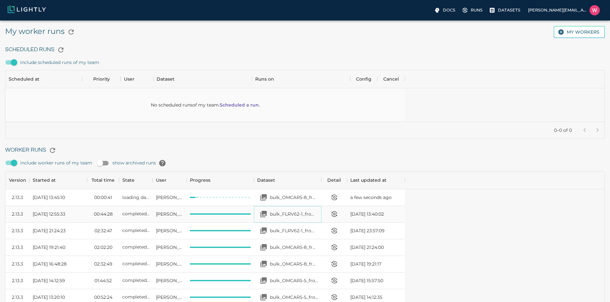
click at [318, 213] on p "bulk_FLRV62-1_from_[DATE]_to_2025-07-08_2025-08-13_19-47-40" at bounding box center [294, 214] width 48 height 6
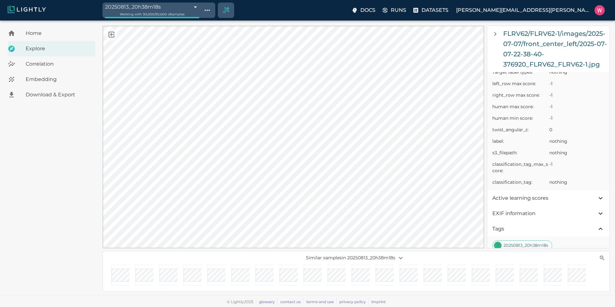
scroll to position [377, 0]
